Goal: Use online tool/utility: Use online tool/utility

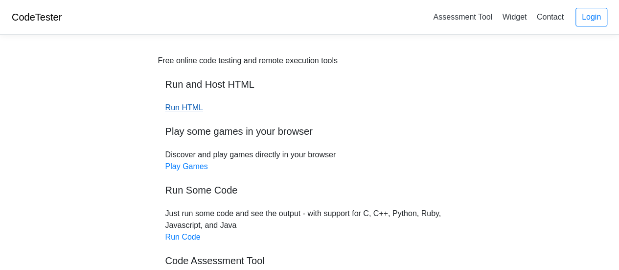
click at [189, 106] on link "Run HTML" at bounding box center [185, 107] width 38 height 8
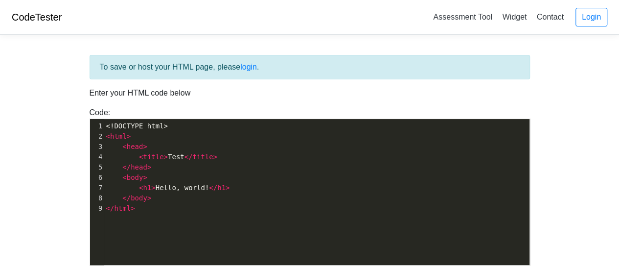
click at [186, 70] on div "To save or host your HTML page, please login ." at bounding box center [310, 67] width 441 height 24
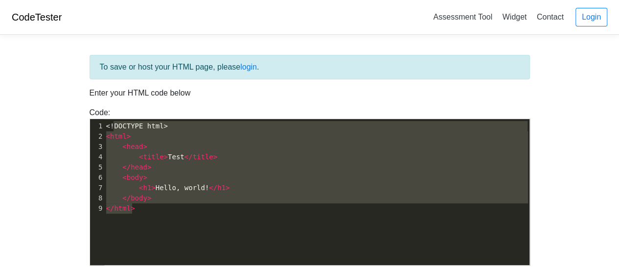
type textarea "!DOCTYPE html> <html> <head> <title>Test</title> </head> <body> <h1>Hello, worl…"
drag, startPoint x: 159, startPoint y: 221, endPoint x: 111, endPoint y: 121, distance: 110.6
click at [111, 121] on div "x 1 <!DOCTYPE html> 2 < html > 3 < head > 4 < title > Test </ title > 5 </ head…" at bounding box center [317, 199] width 454 height 161
paste textarea
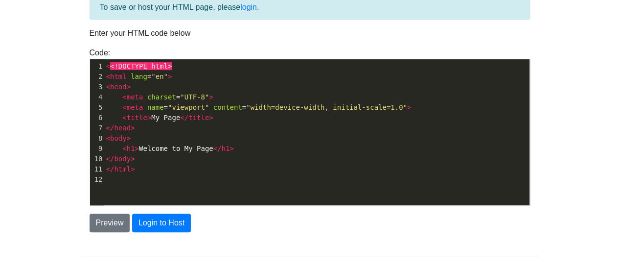
scroll to position [70, 0]
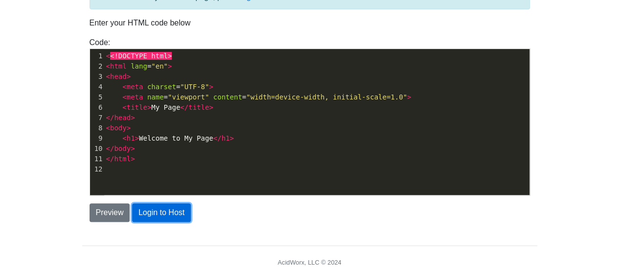
click at [165, 212] on button "Login to Host" at bounding box center [161, 212] width 59 height 19
